Goal: Information Seeking & Learning: Learn about a topic

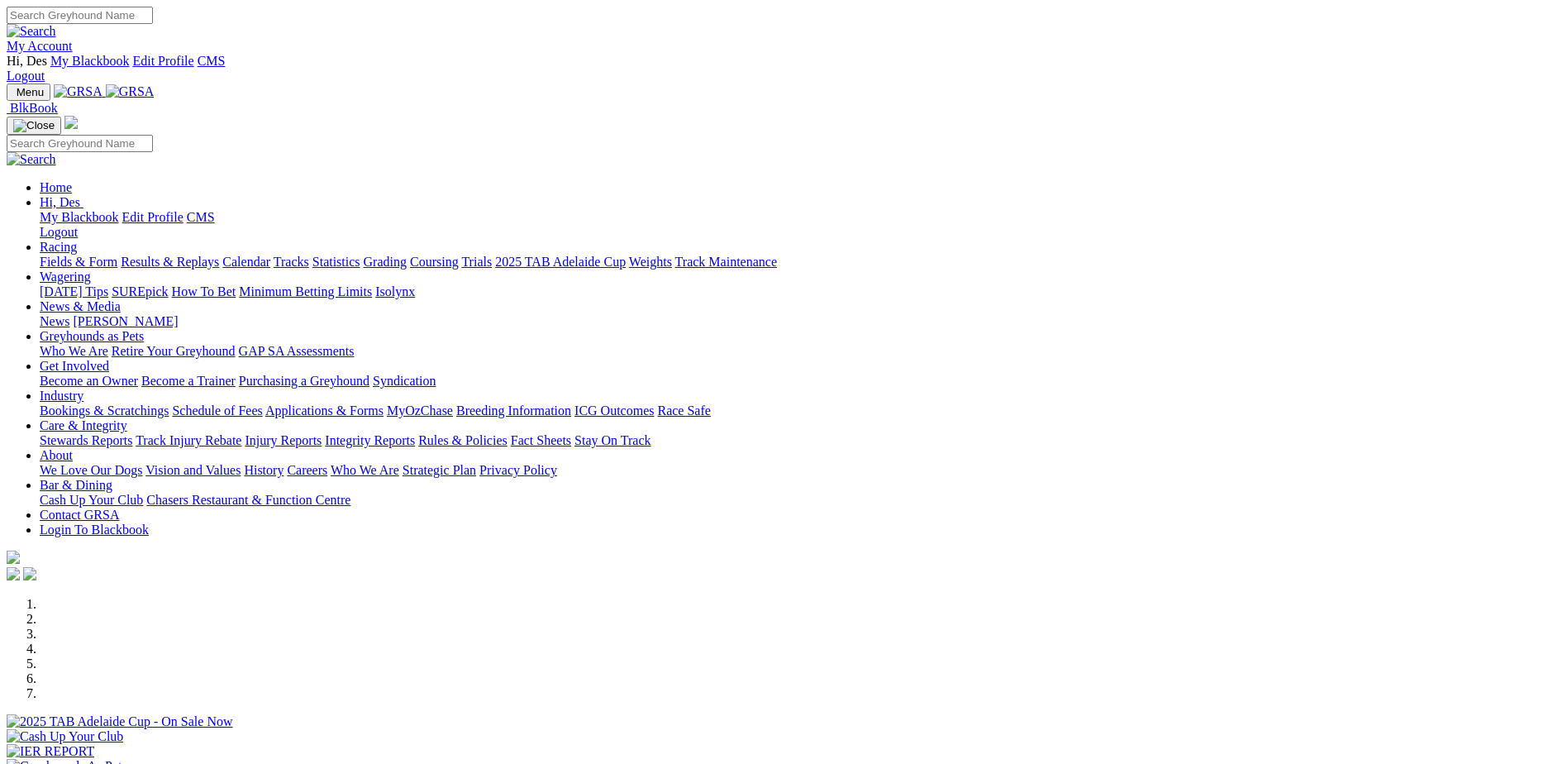
click at [219, 255] on link "Results & Replays" at bounding box center [170, 262] width 98 height 14
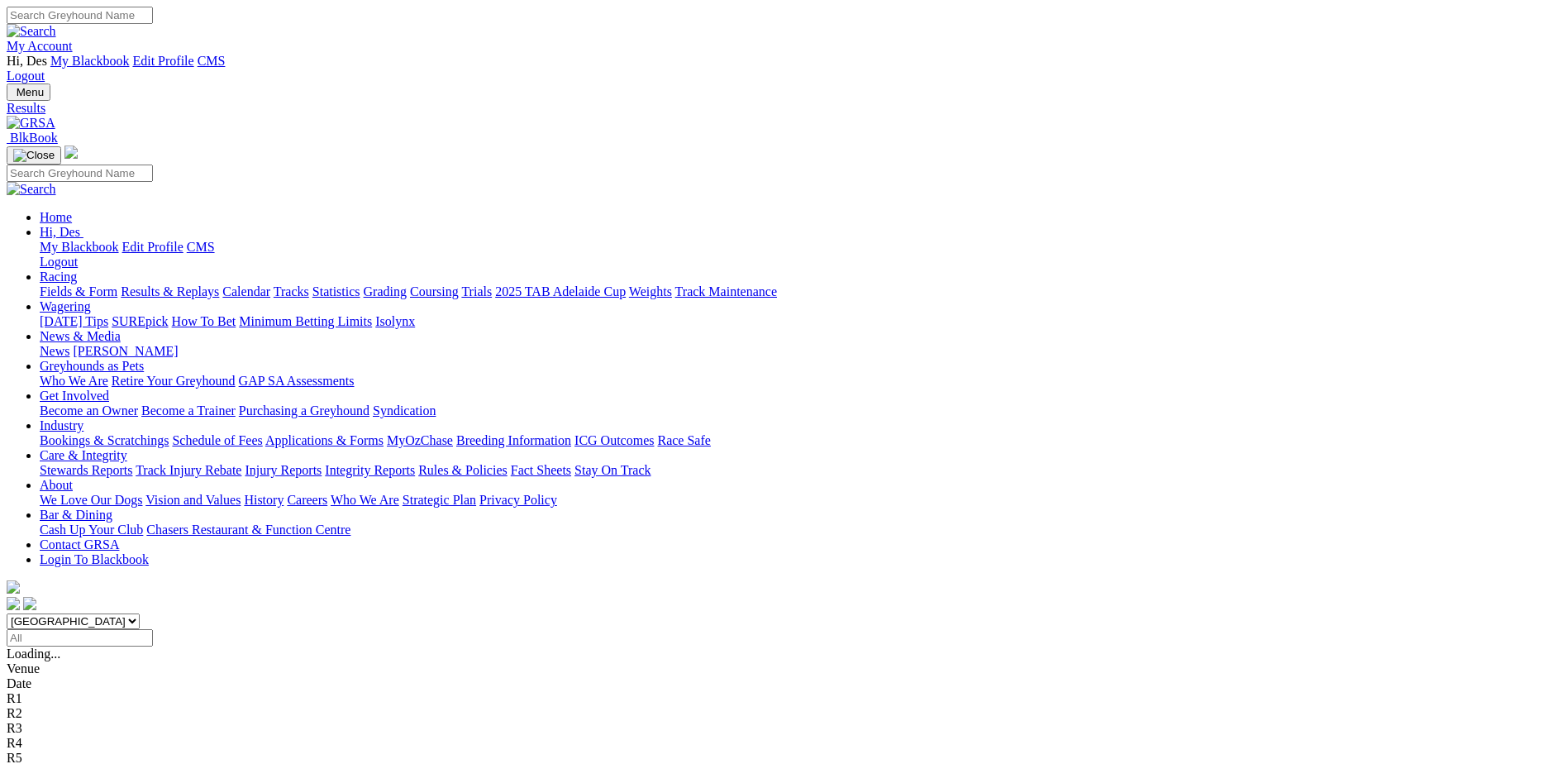
click at [153, 629] on input "Select date" at bounding box center [79, 638] width 146 height 17
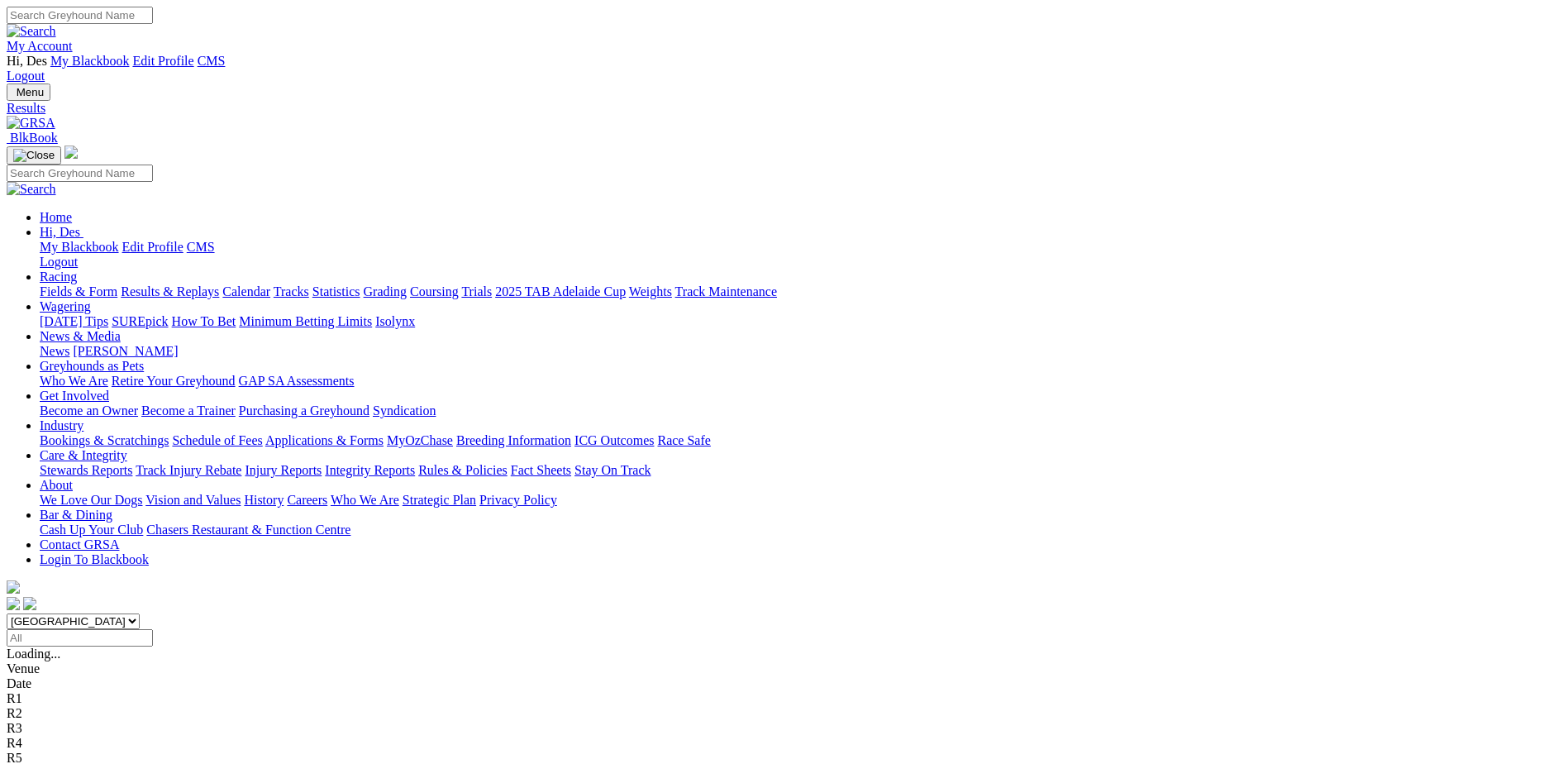
type input "Thursday, 29 May 2025"
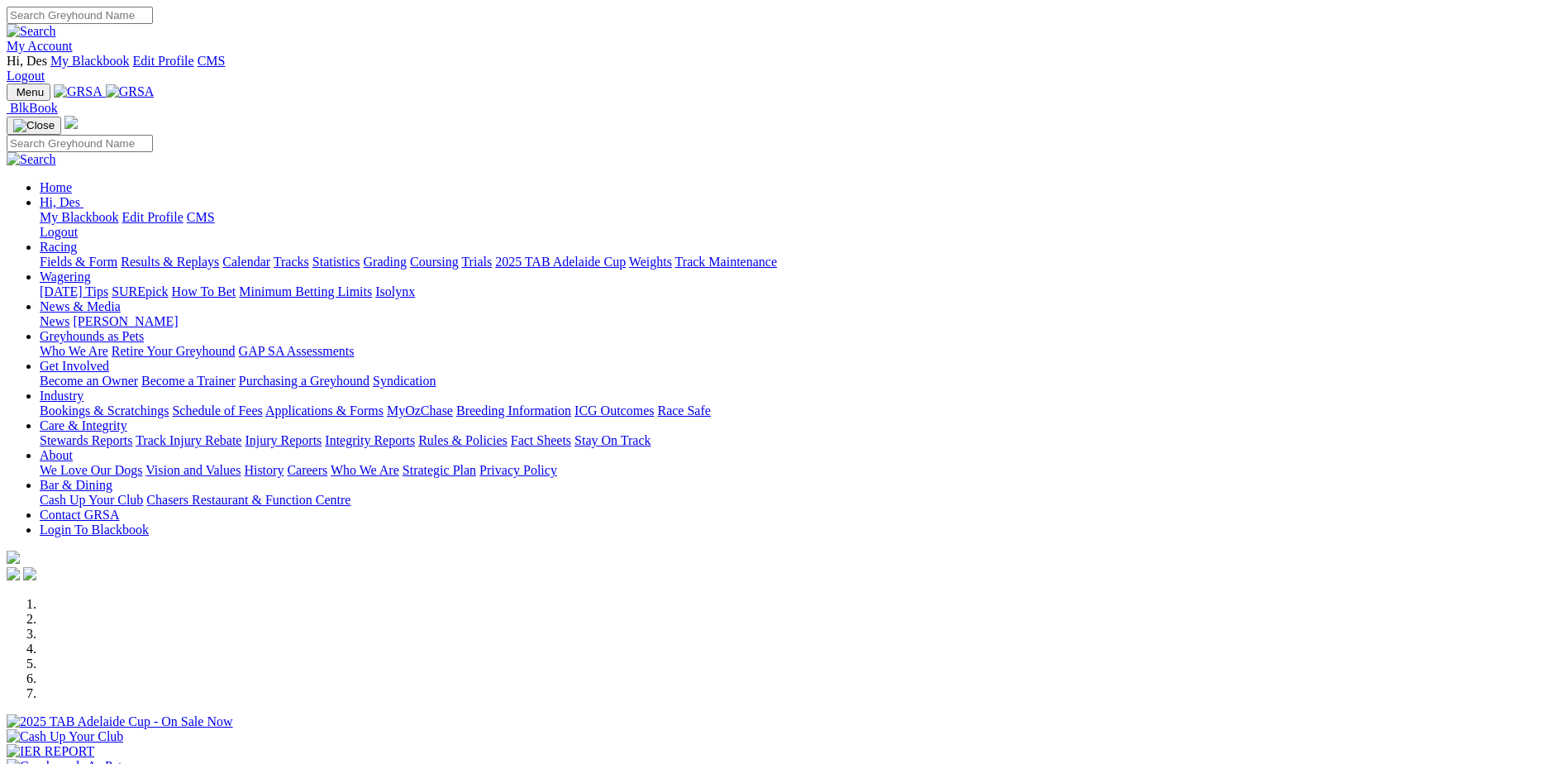
scroll to position [248, 0]
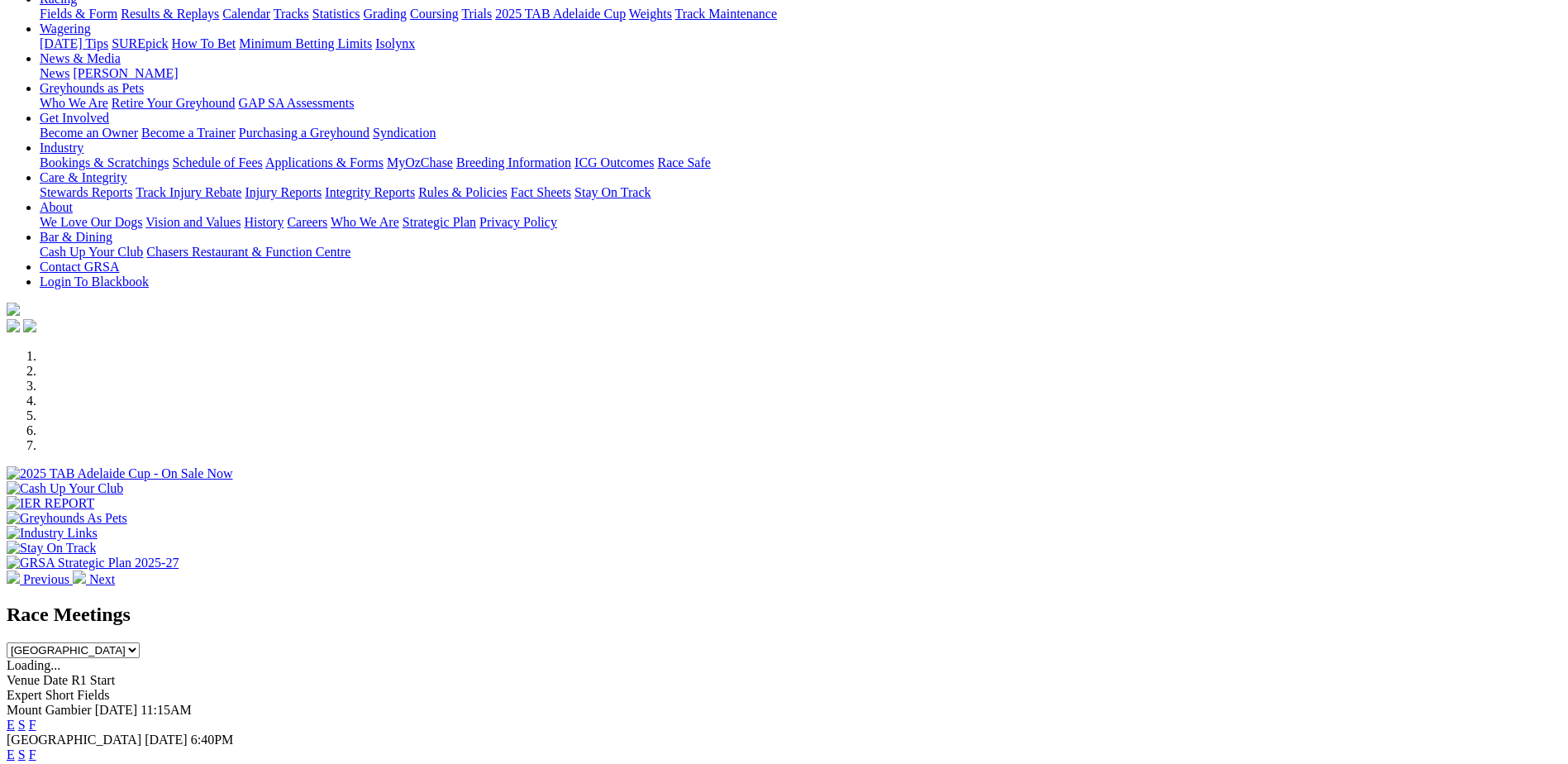
drag, startPoint x: 0, startPoint y: 0, endPoint x: 1003, endPoint y: 623, distance: 1180.7
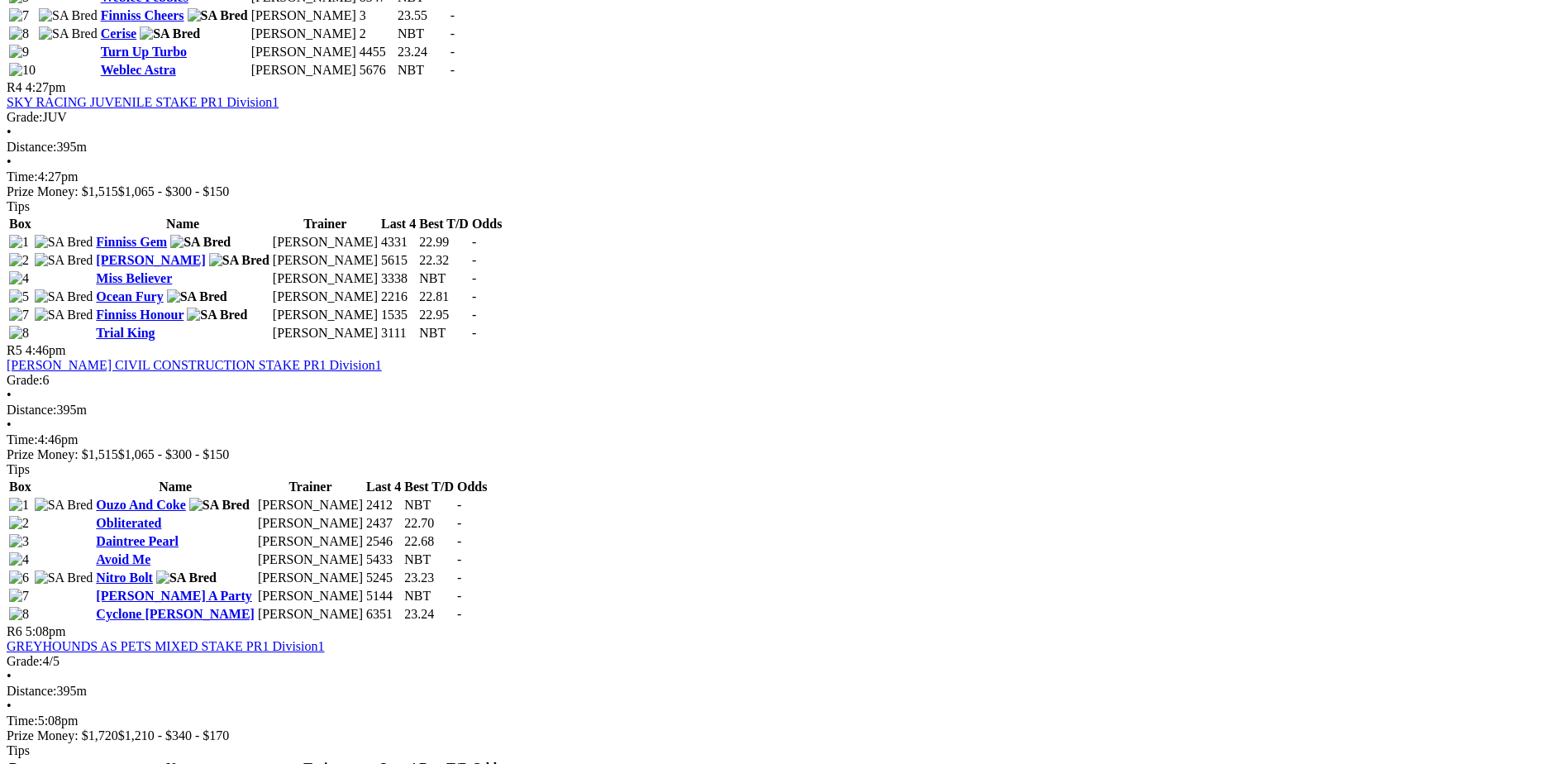
scroll to position [1736, 0]
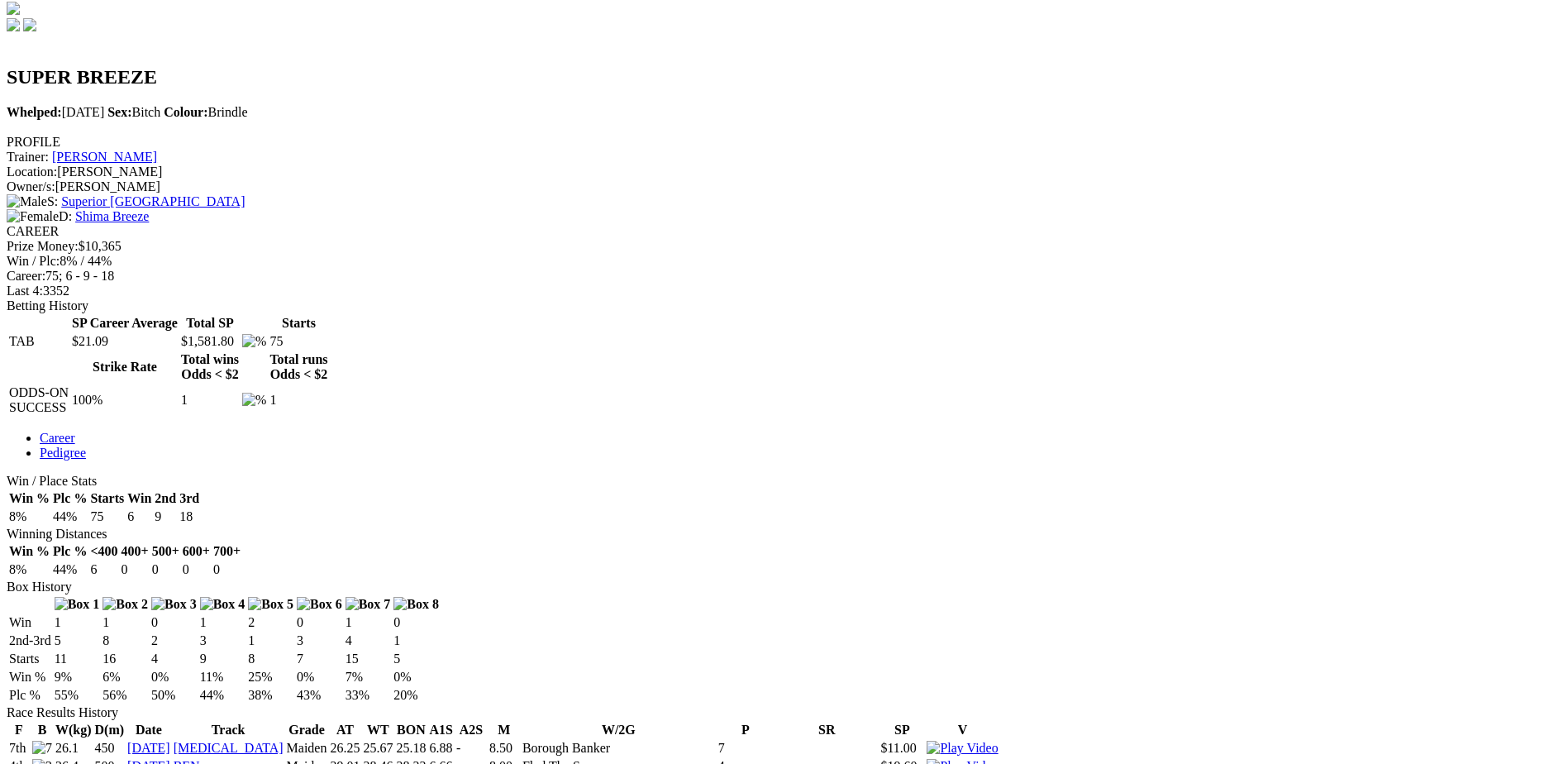
scroll to position [165, 0]
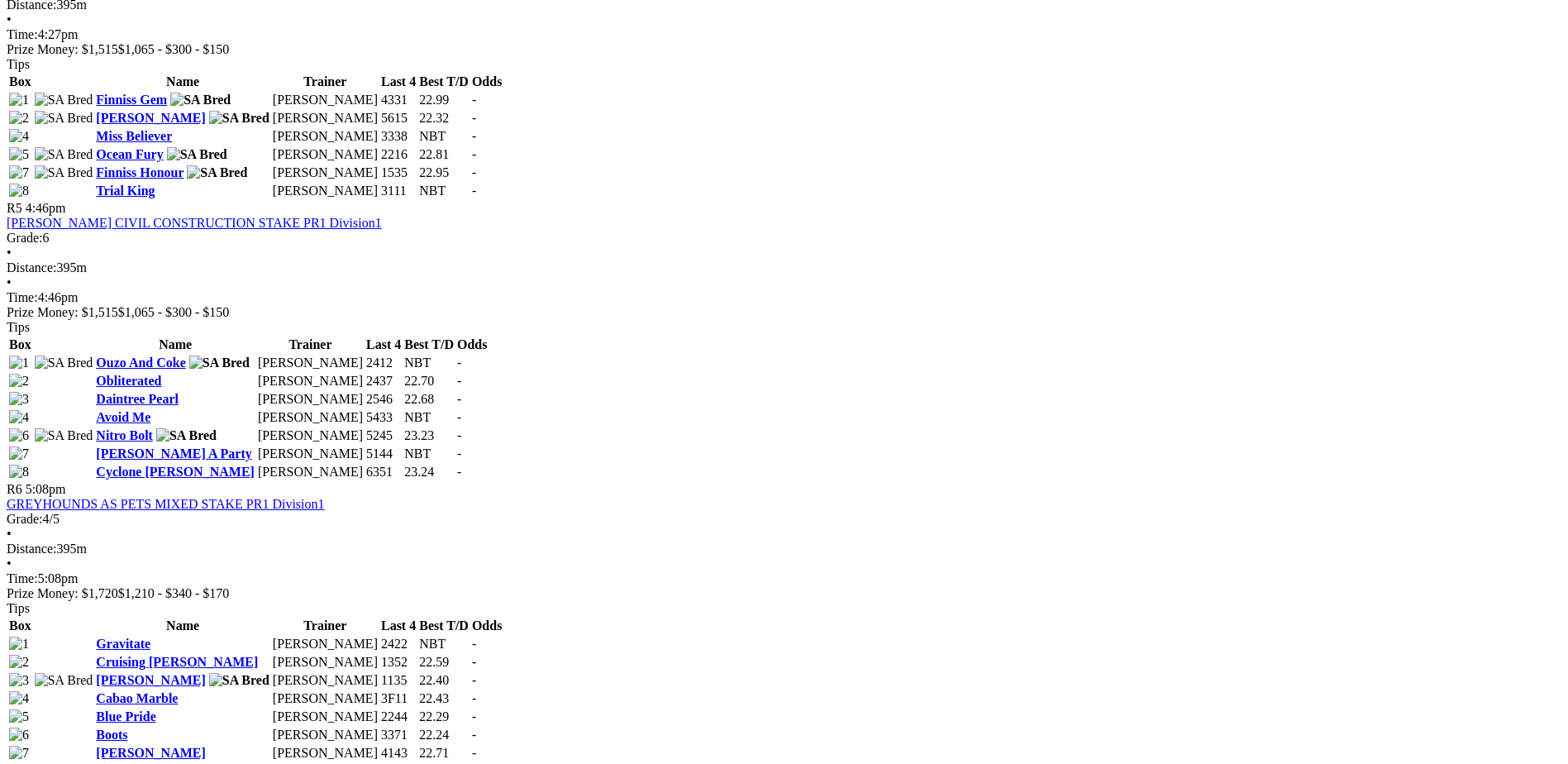
scroll to position [1818, 0]
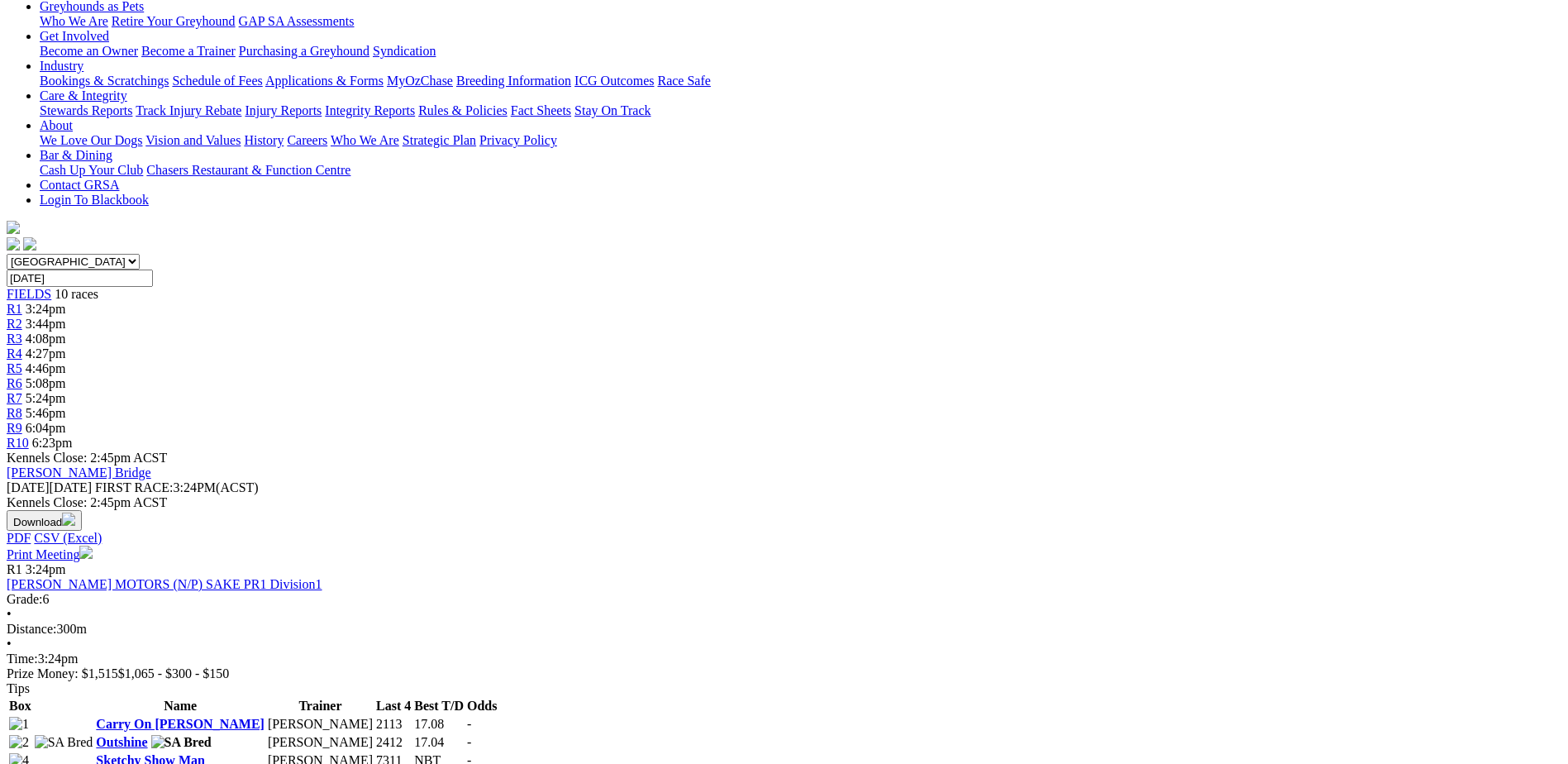
scroll to position [331, 0]
